Goal: Task Accomplishment & Management: Use online tool/utility

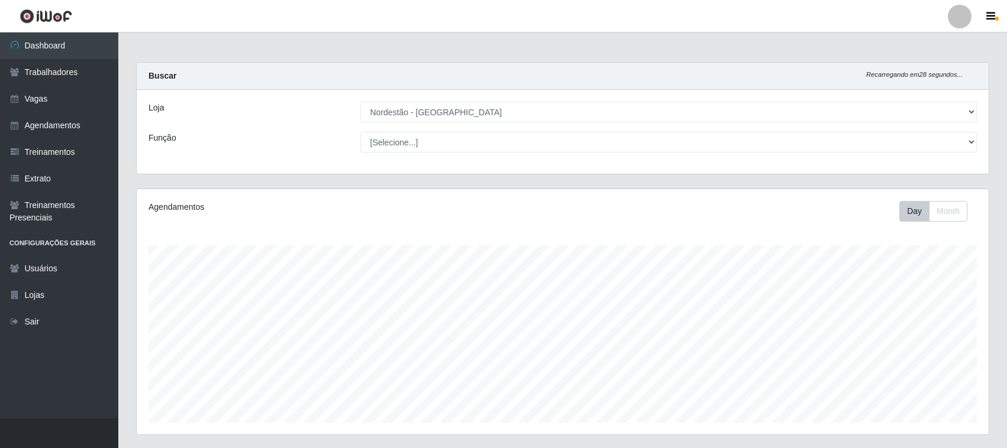
select select "420"
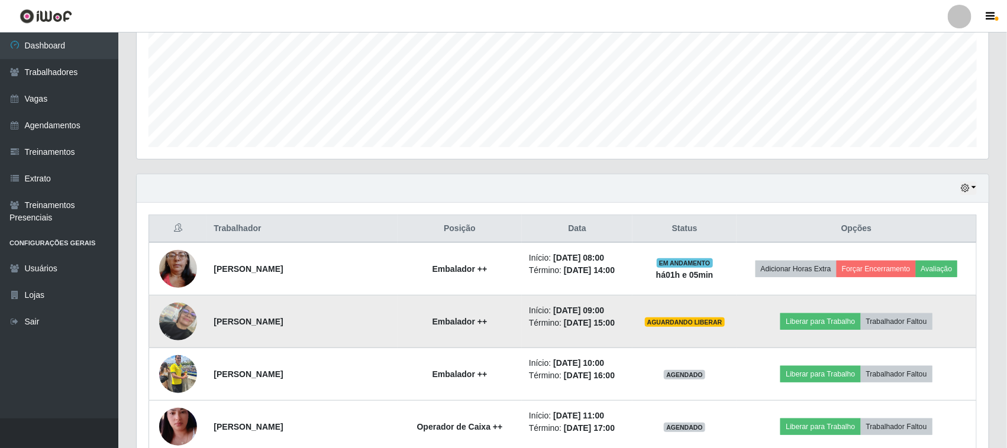
scroll to position [246, 852]
click at [832, 319] on button "Liberar para Trabalho" at bounding box center [820, 322] width 80 height 17
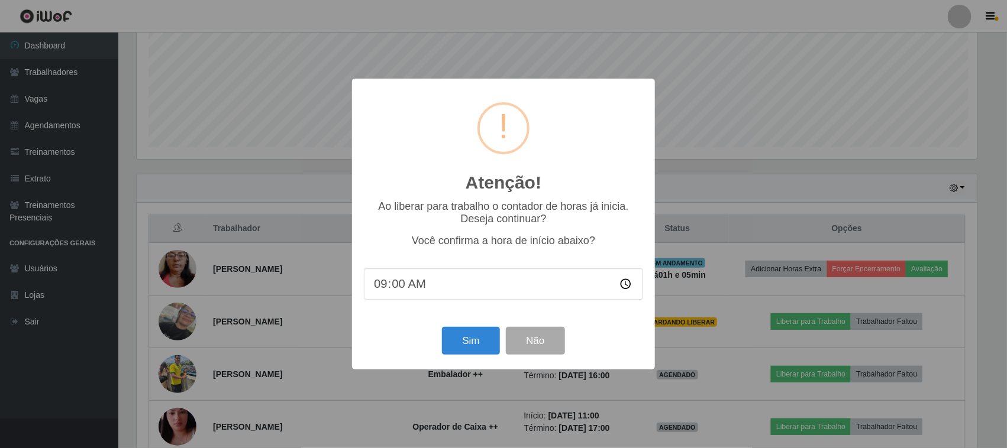
scroll to position [246, 844]
click at [469, 341] on button "Sim" at bounding box center [472, 341] width 57 height 28
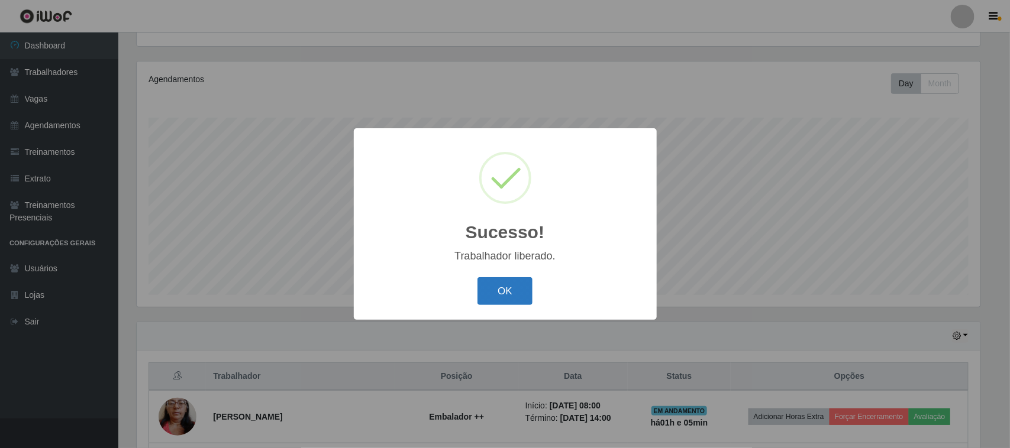
click at [496, 296] on button "OK" at bounding box center [504, 291] width 55 height 28
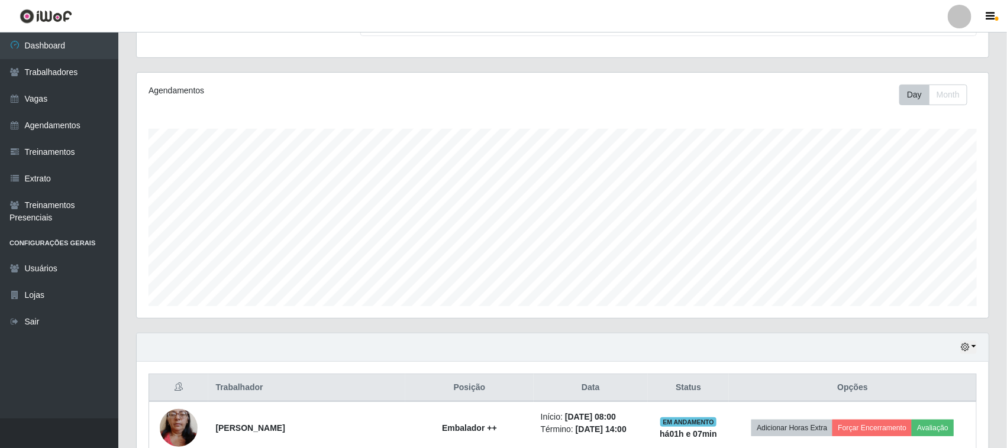
scroll to position [0, 0]
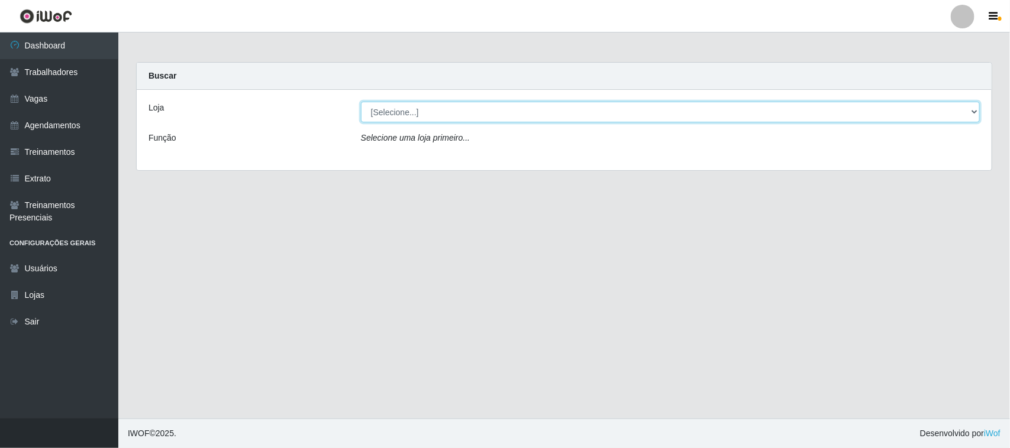
click at [973, 111] on select "[Selecione...] Nordestão - [GEOGRAPHIC_DATA]" at bounding box center [670, 112] width 619 height 21
select select "420"
click at [361, 102] on select "[Selecione...] Nordestão - Santa Catarina" at bounding box center [670, 112] width 619 height 21
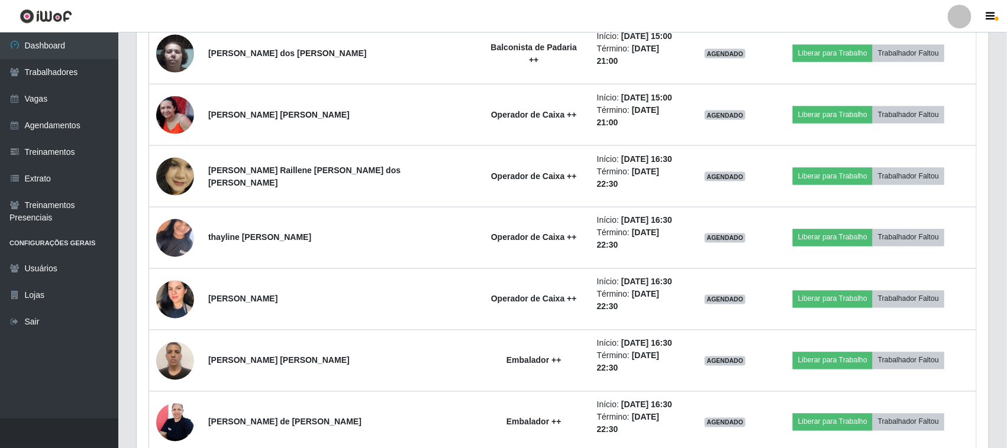
scroll to position [867, 0]
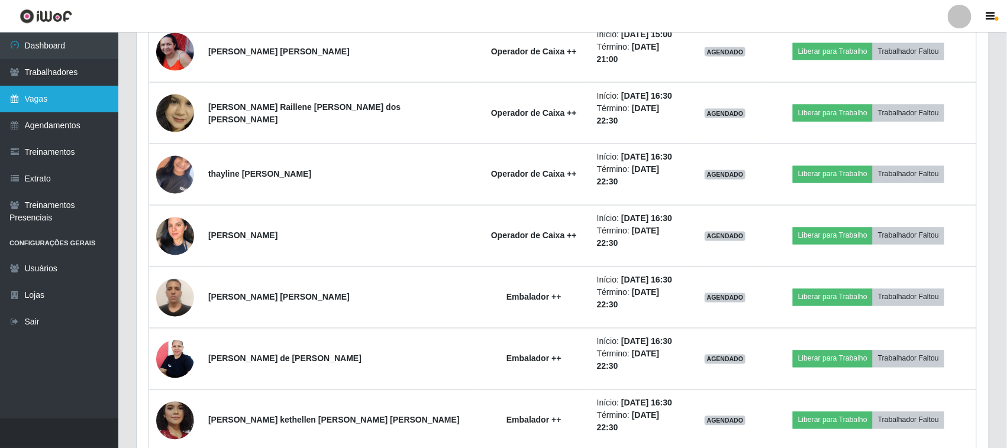
click at [31, 104] on link "Vagas" at bounding box center [59, 99] width 118 height 27
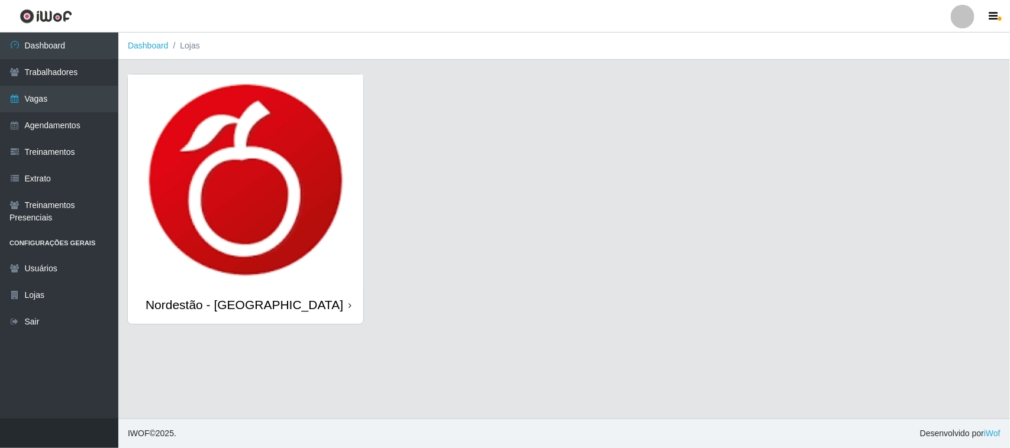
click at [350, 306] on icon at bounding box center [349, 306] width 3 height 8
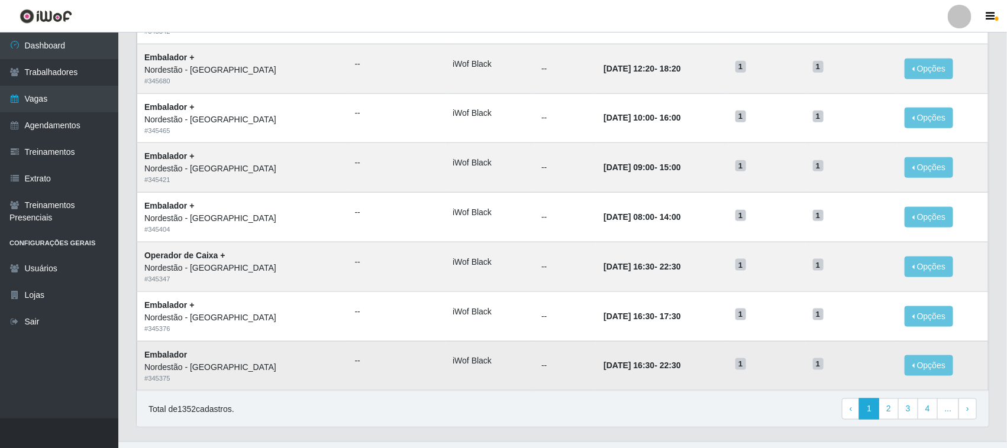
scroll to position [557, 0]
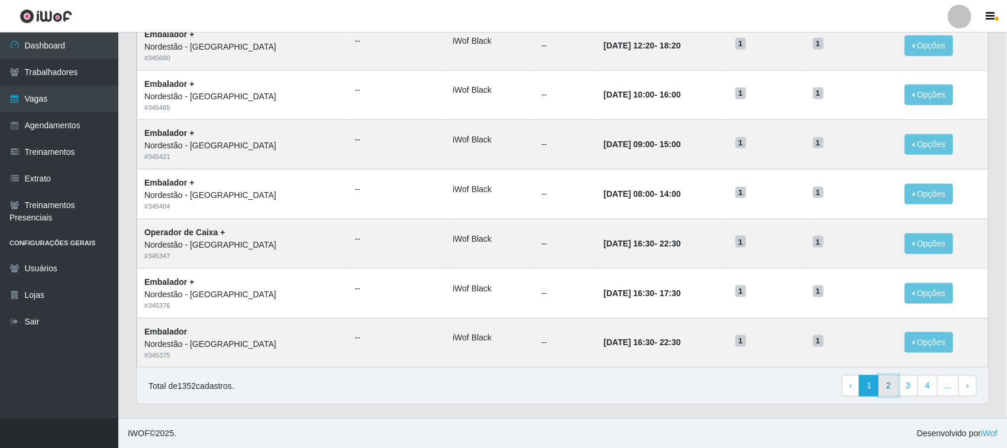
click at [890, 386] on link "2" at bounding box center [889, 386] width 20 height 21
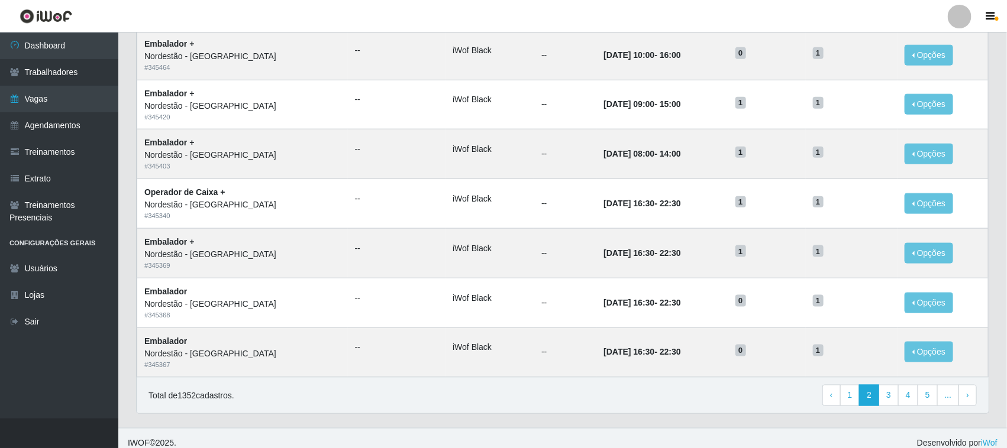
scroll to position [557, 0]
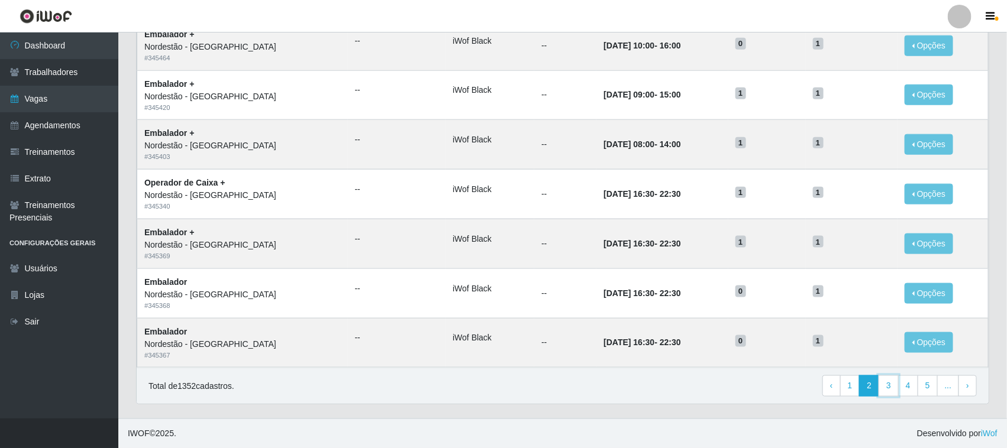
click at [890, 386] on link "3" at bounding box center [889, 386] width 20 height 21
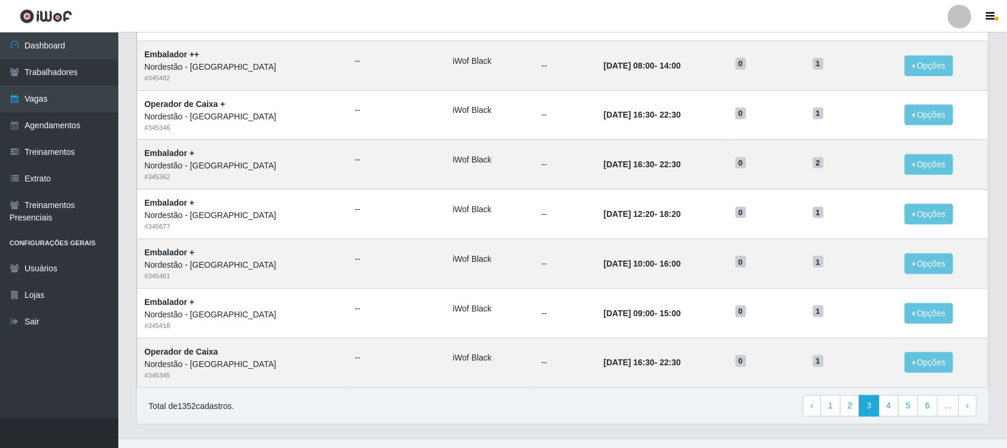
scroll to position [557, 0]
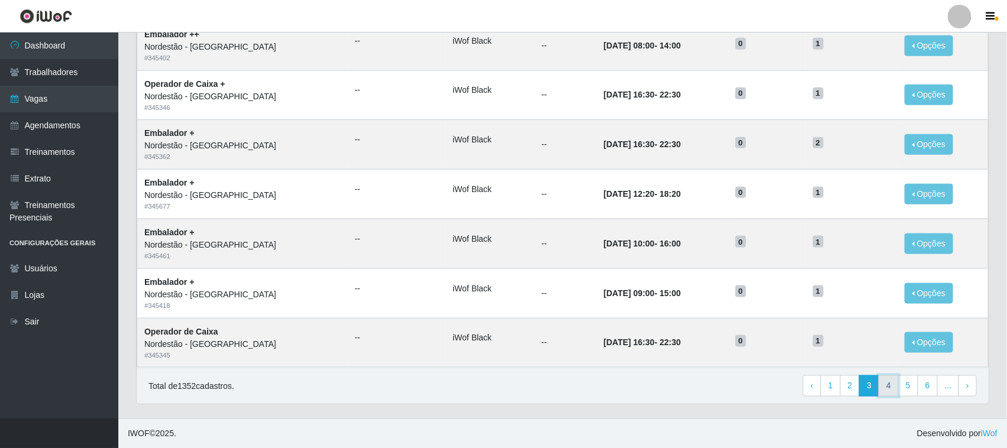
click at [891, 383] on link "4" at bounding box center [889, 386] width 20 height 21
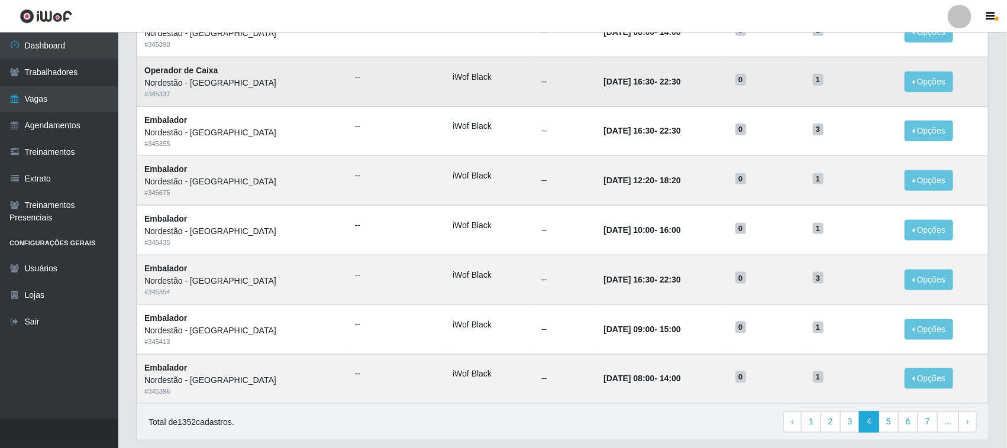
scroll to position [557, 0]
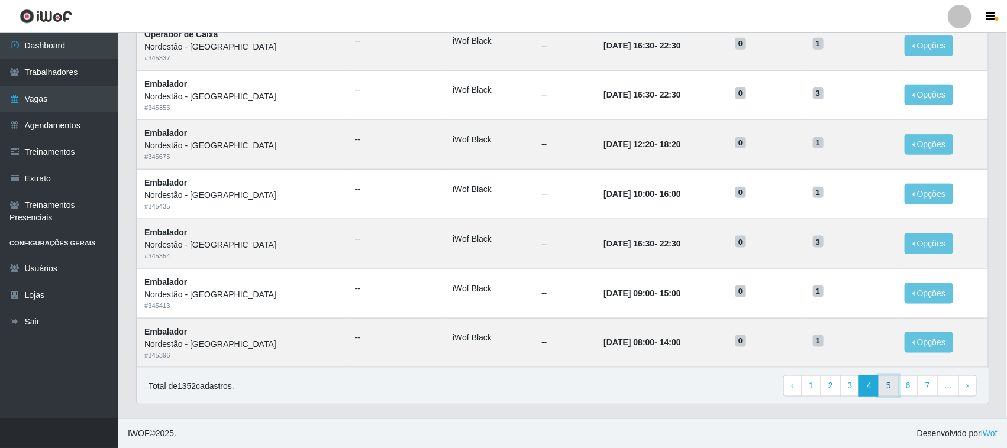
click at [890, 389] on link "5" at bounding box center [889, 386] width 20 height 21
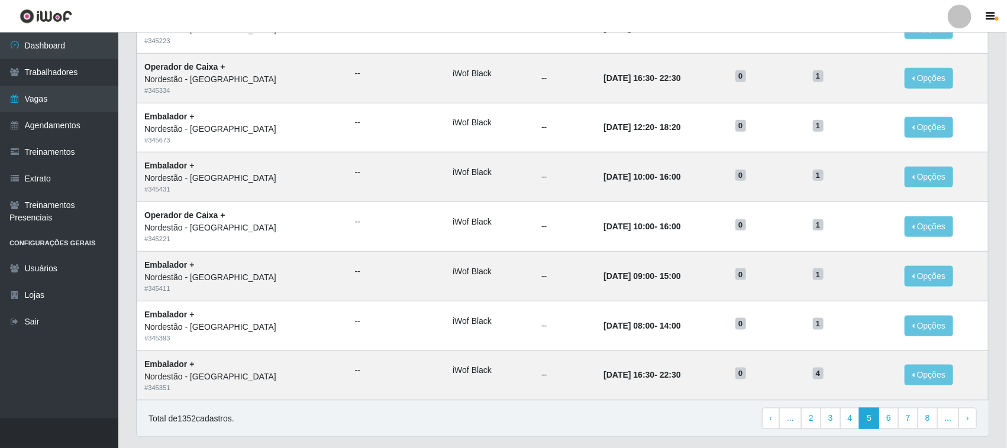
scroll to position [557, 0]
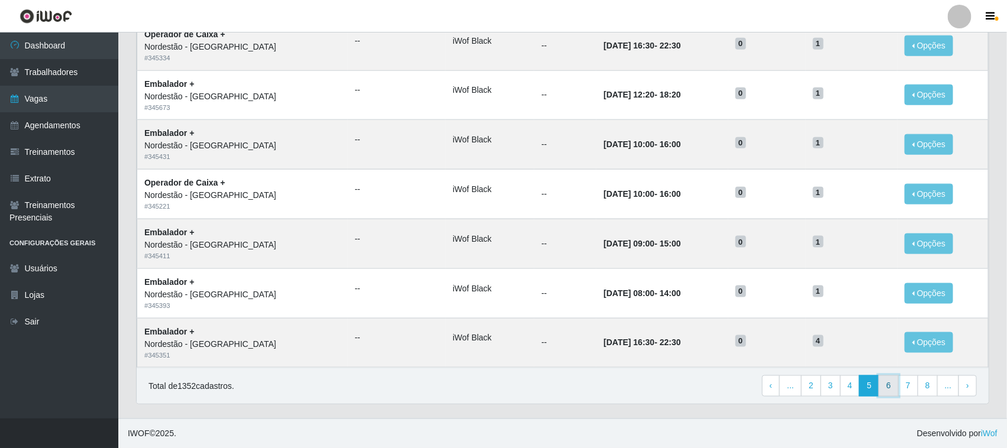
click at [892, 386] on link "6" at bounding box center [889, 386] width 20 height 21
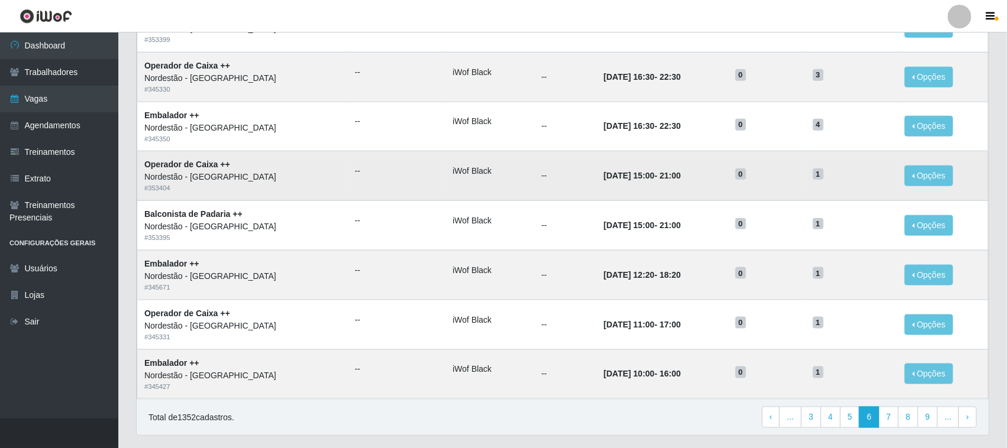
scroll to position [557, 0]
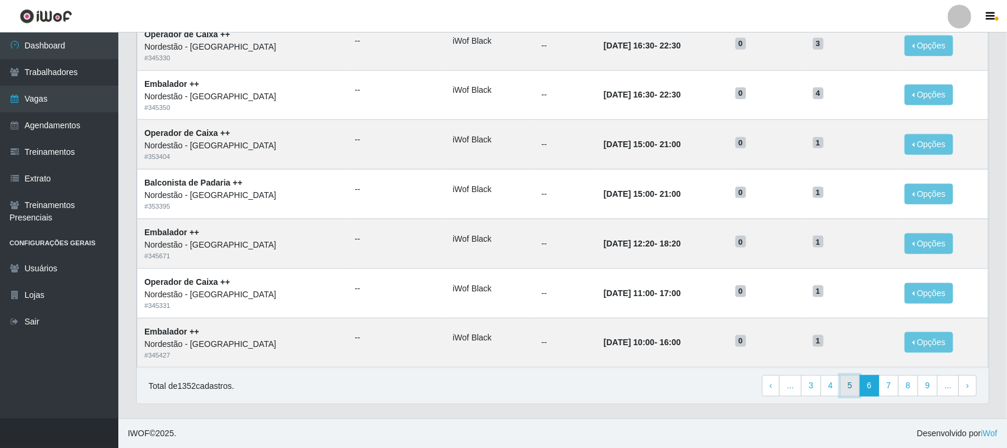
click at [849, 385] on link "5" at bounding box center [850, 386] width 20 height 21
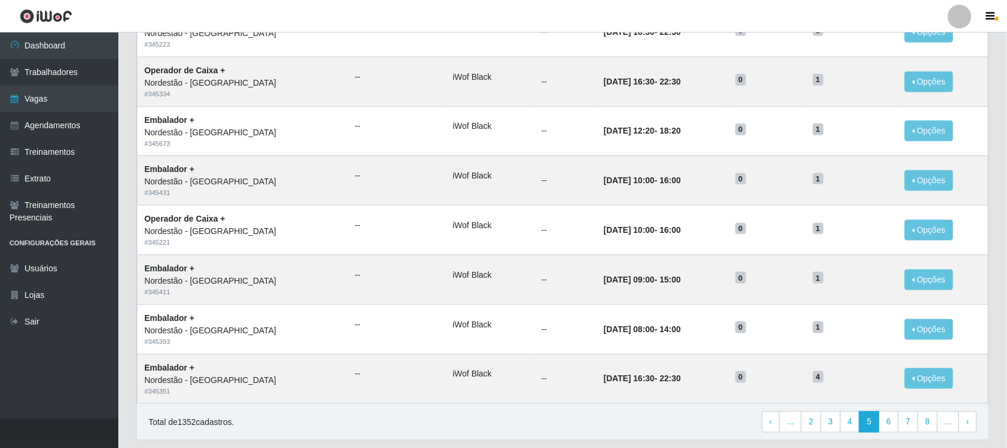
scroll to position [557, 0]
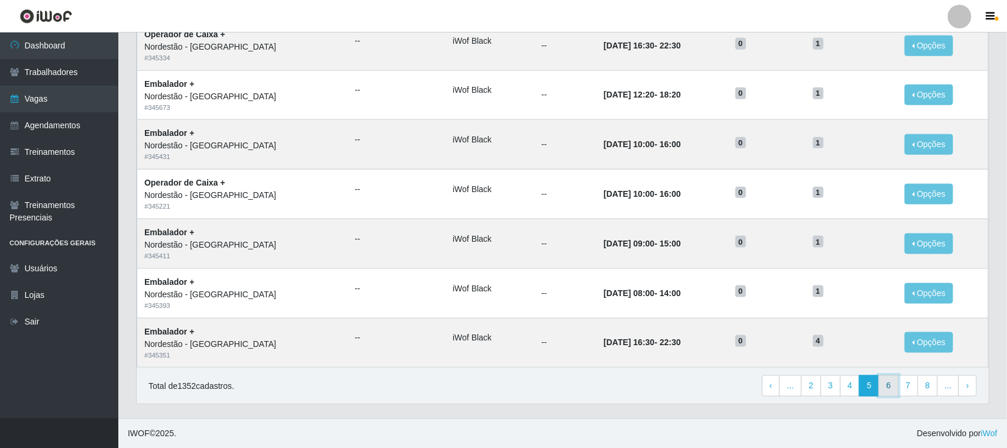
click at [887, 388] on link "6" at bounding box center [889, 386] width 20 height 21
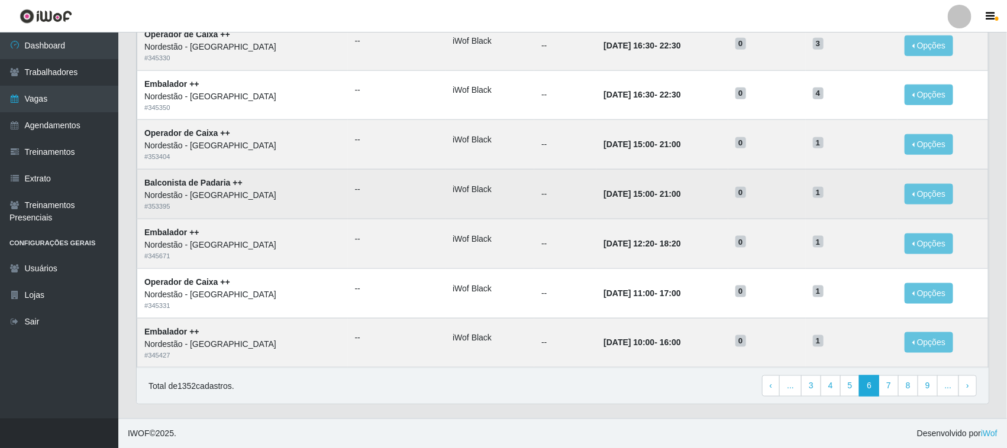
scroll to position [557, 0]
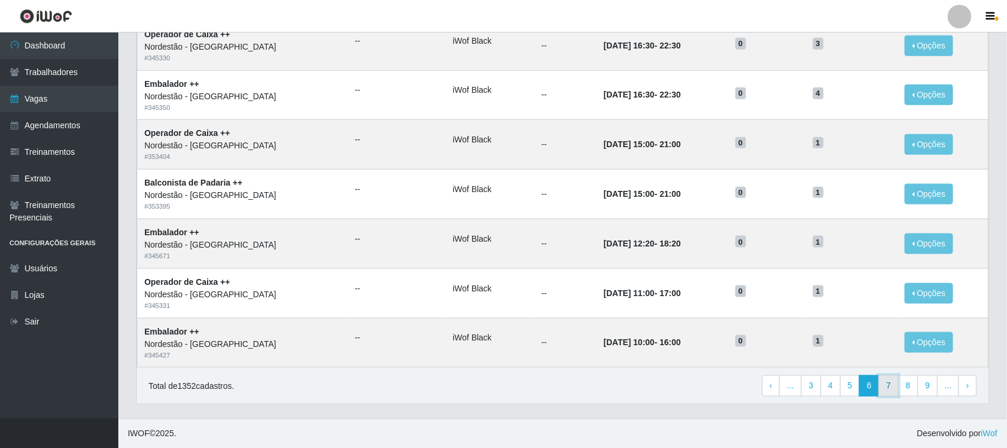
click at [891, 388] on link "7" at bounding box center [889, 386] width 20 height 21
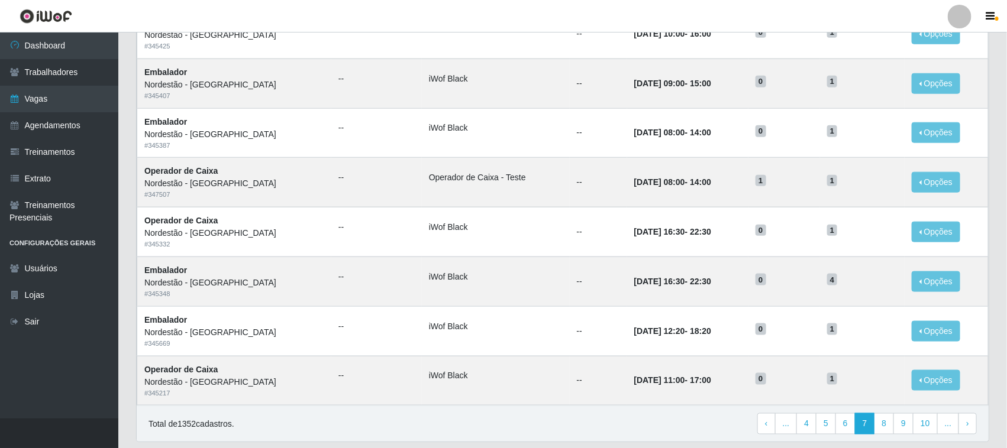
scroll to position [557, 0]
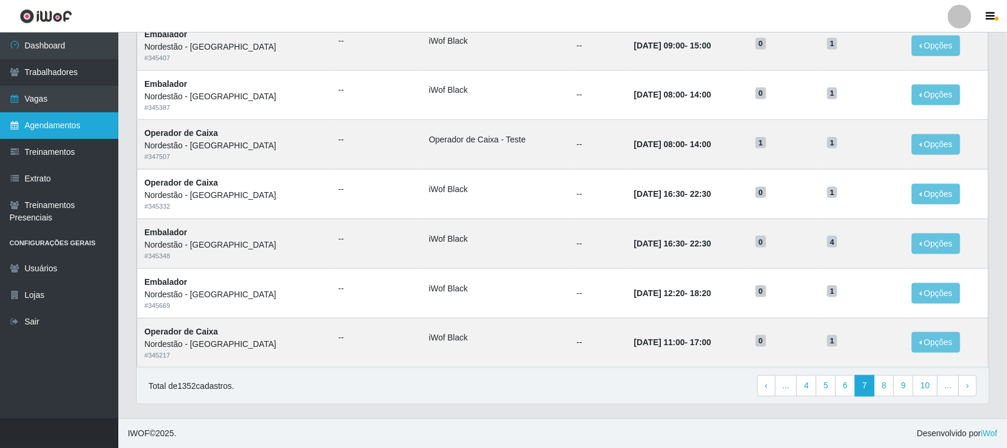
click at [51, 127] on link "Agendamentos" at bounding box center [59, 125] width 118 height 27
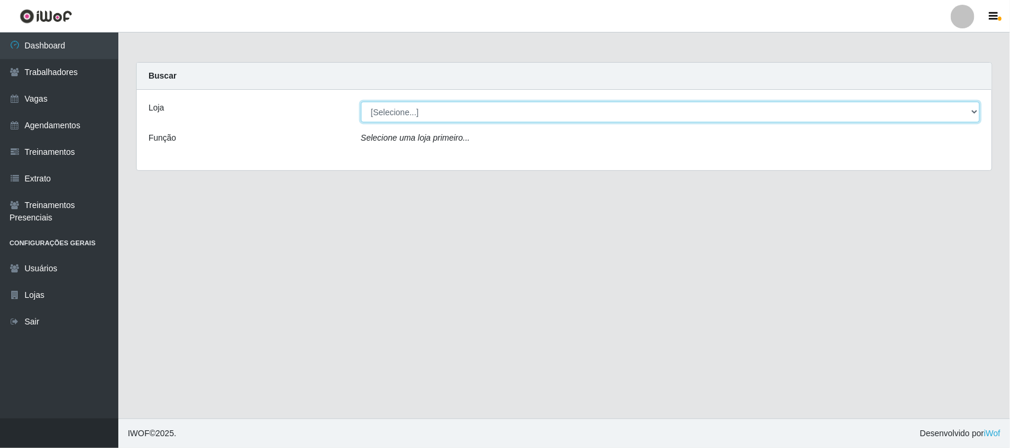
click at [974, 111] on select "[Selecione...] Nordestão - Santa Catarina" at bounding box center [670, 112] width 619 height 21
select select "420"
click at [361, 102] on select "[Selecione...] Nordestão - Santa Catarina" at bounding box center [670, 112] width 619 height 21
